Goal: Task Accomplishment & Management: Manage account settings

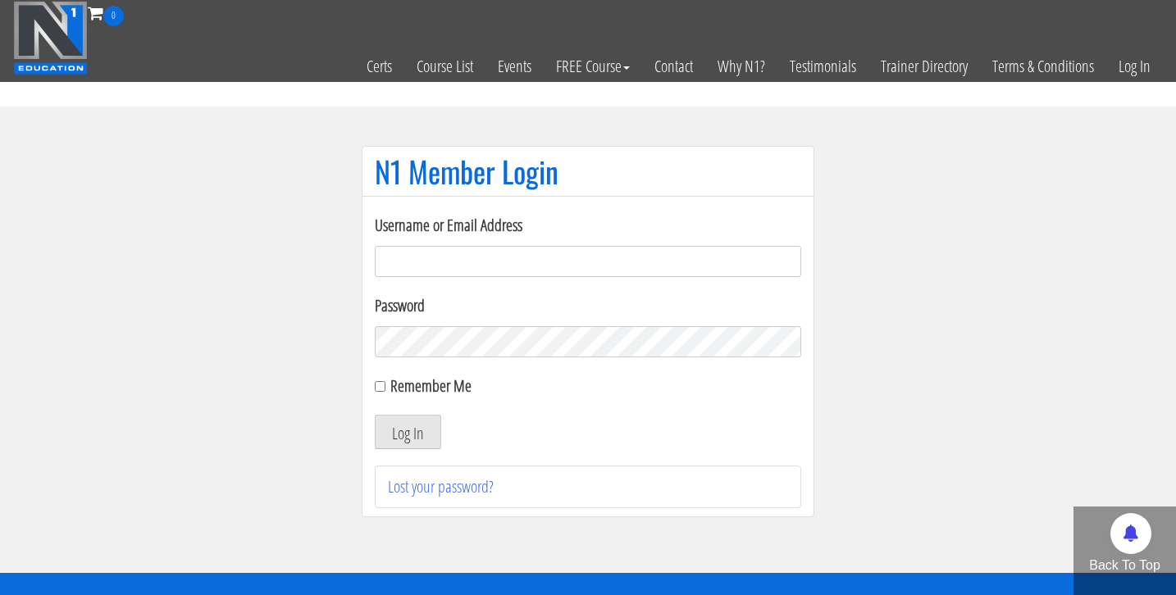
click at [413, 257] on input "Username or Email Address" at bounding box center [588, 261] width 426 height 31
type input "bosslady"
click at [375, 415] on button "Log In" at bounding box center [408, 432] width 66 height 34
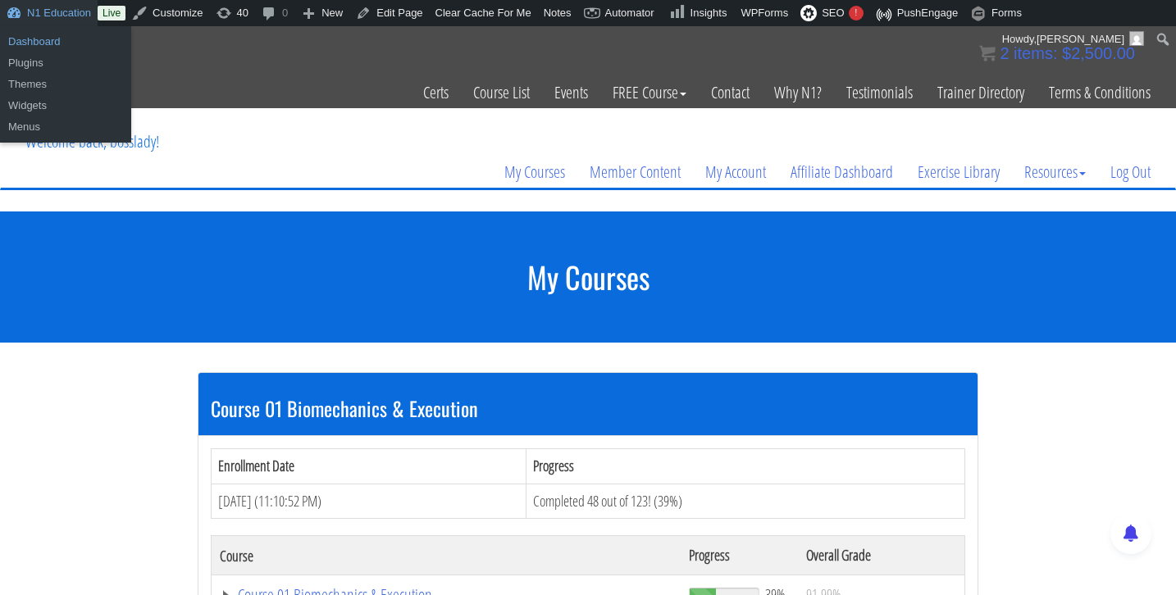
click at [58, 43] on link "Dashboard" at bounding box center [65, 41] width 131 height 21
